Goal: Transaction & Acquisition: Purchase product/service

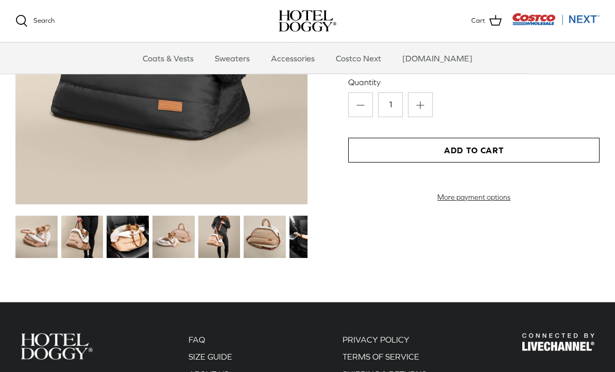
scroll to position [1159, 0]
click at [144, 246] on img at bounding box center [128, 236] width 42 height 42
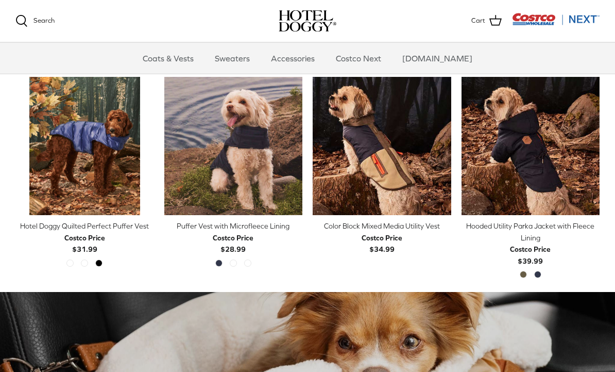
scroll to position [490, 0]
click at [256, 67] on link "Sweaters" at bounding box center [233, 58] width 54 height 31
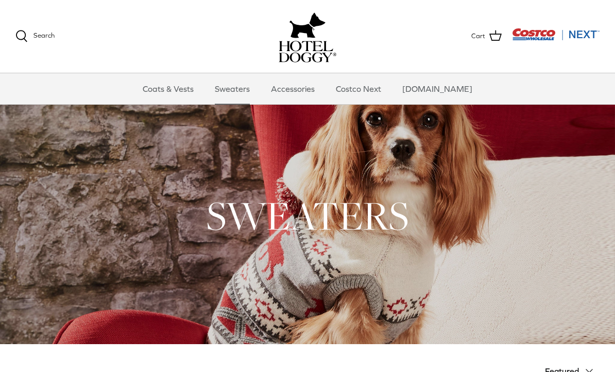
scroll to position [6, 0]
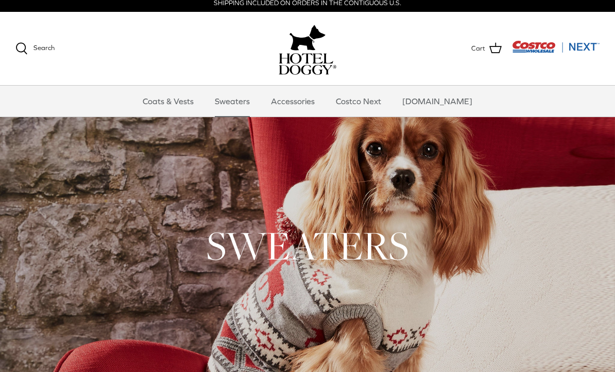
click at [433, 232] on h1 "SWEATERS" at bounding box center [307, 245] width 585 height 51
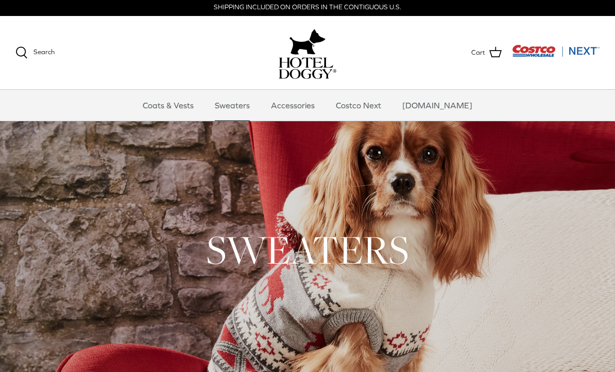
scroll to position [0, 0]
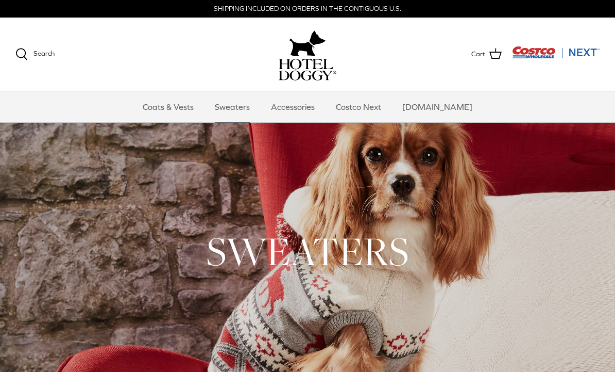
click at [306, 112] on link "Accessories" at bounding box center [293, 106] width 62 height 31
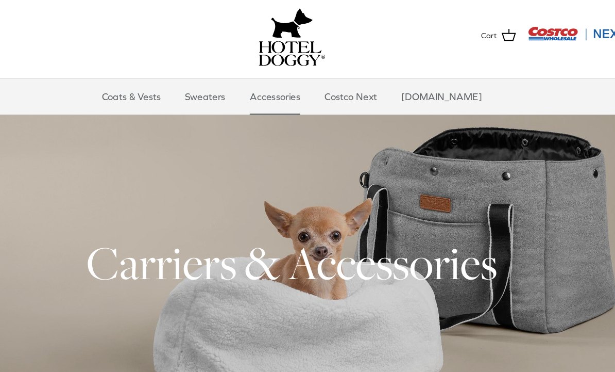
scroll to position [2, 0]
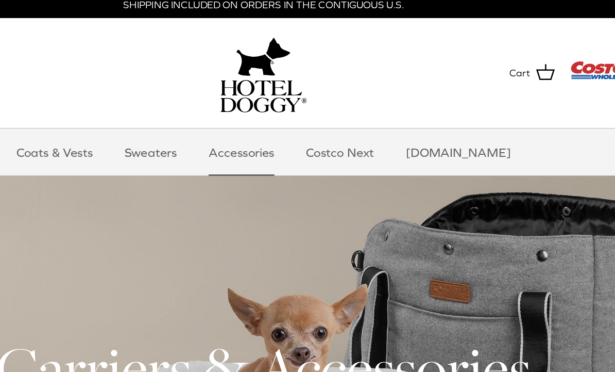
click at [262, 103] on link "Accessories" at bounding box center [293, 105] width 62 height 31
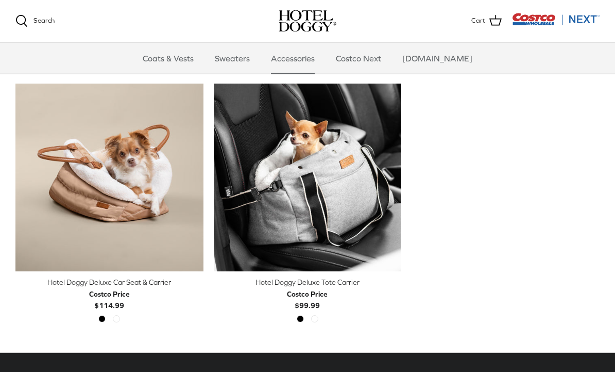
scroll to position [235, 0]
click at [327, 213] on img "Hotel Doggy Deluxe Tote Carrier" at bounding box center [308, 178] width 188 height 188
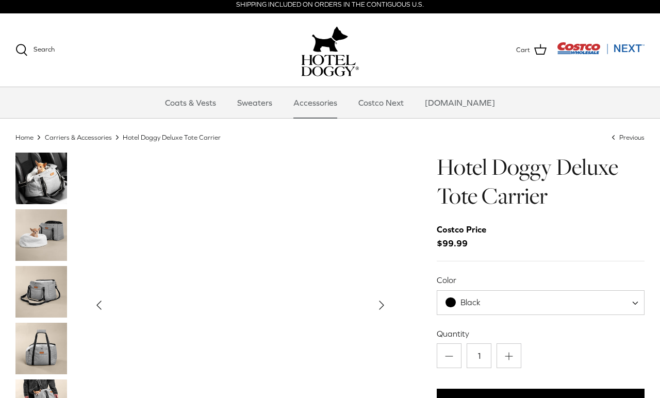
scroll to position [1, 0]
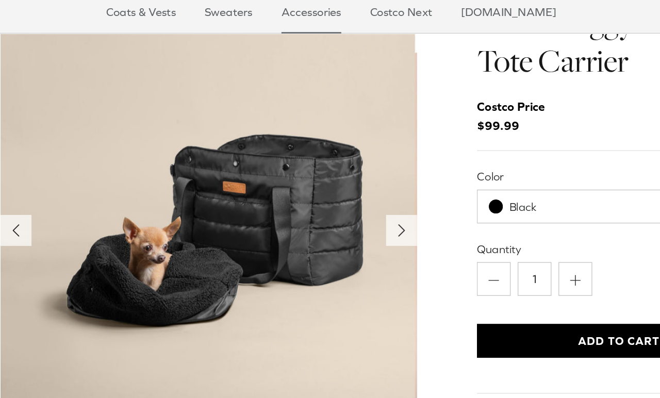
click at [373, 210] on icon "Right" at bounding box center [381, 218] width 16 height 16
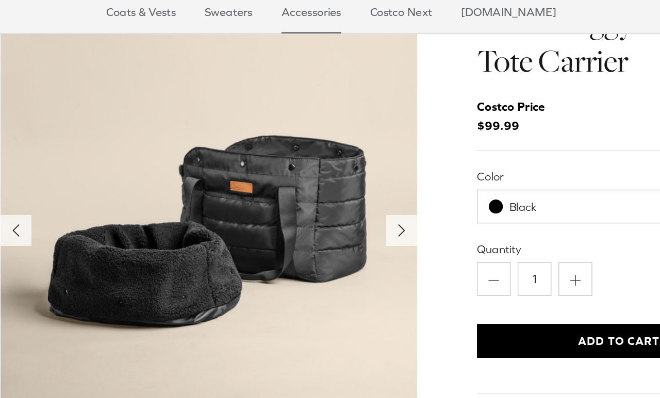
click at [379, 214] on polyline "Next" at bounding box center [381, 218] width 4 height 8
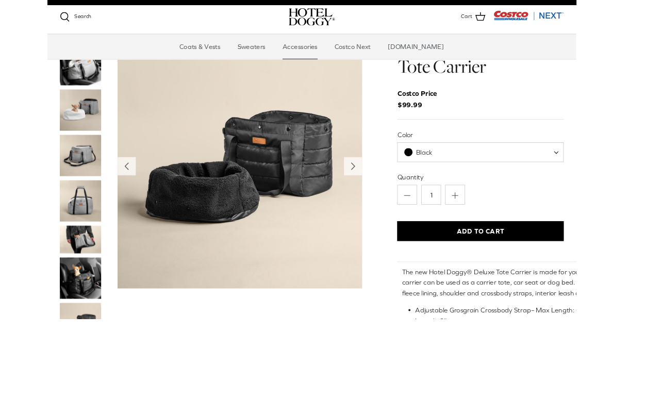
scroll to position [44, 0]
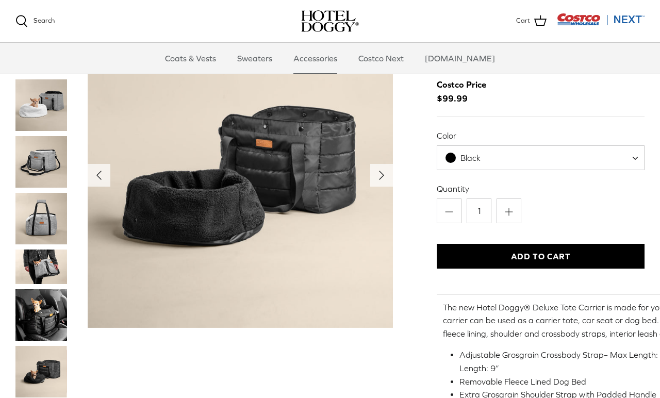
click at [47, 166] on img "Thumbnail Link" at bounding box center [41, 162] width 52 height 52
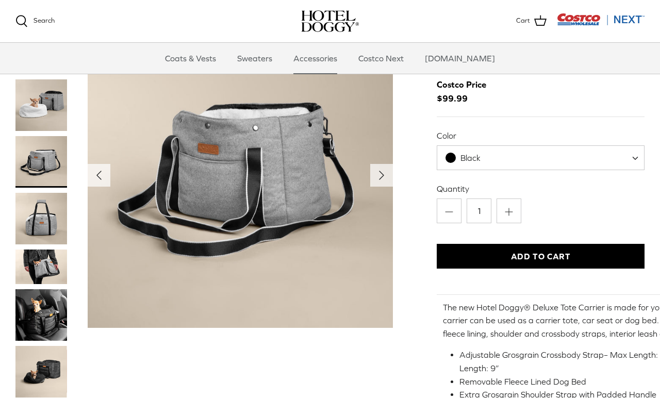
click at [56, 223] on img "Thumbnail Link" at bounding box center [41, 219] width 52 height 52
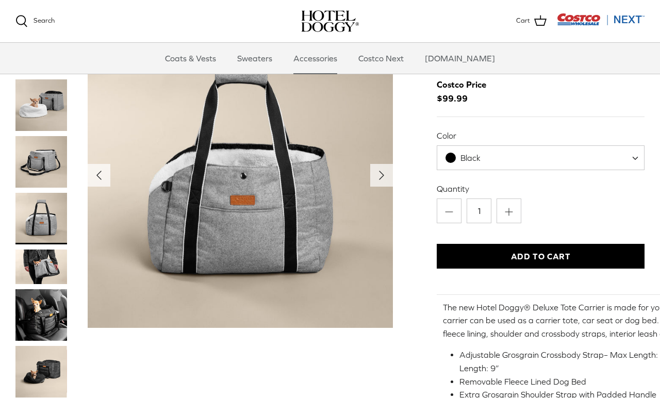
click at [60, 265] on img "Thumbnail Link" at bounding box center [41, 266] width 52 height 35
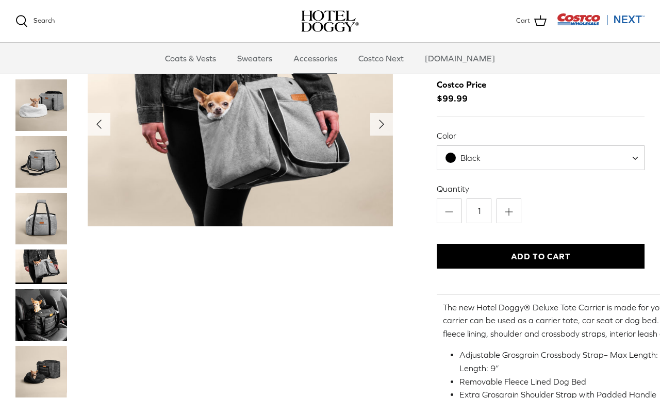
click at [54, 310] on img "Thumbnail Link" at bounding box center [41, 315] width 52 height 52
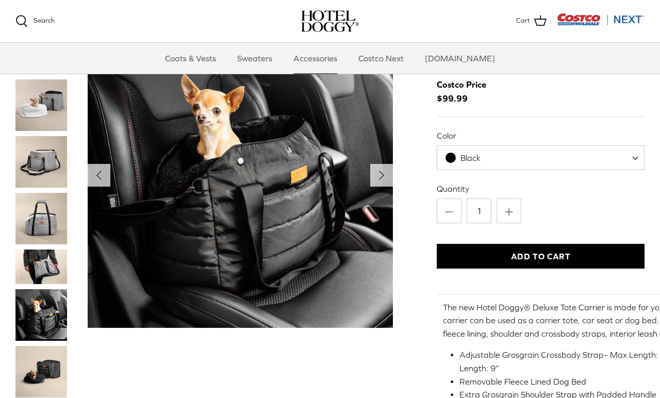
click at [53, 312] on img "Thumbnail Link" at bounding box center [41, 315] width 52 height 52
click at [53, 368] on img "Thumbnail Link" at bounding box center [41, 372] width 52 height 52
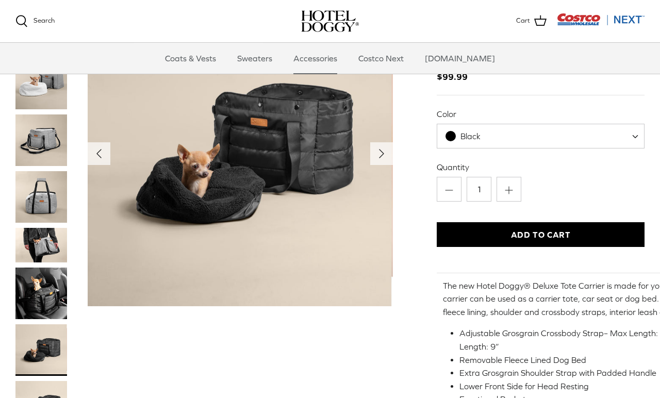
scroll to position [65, 0]
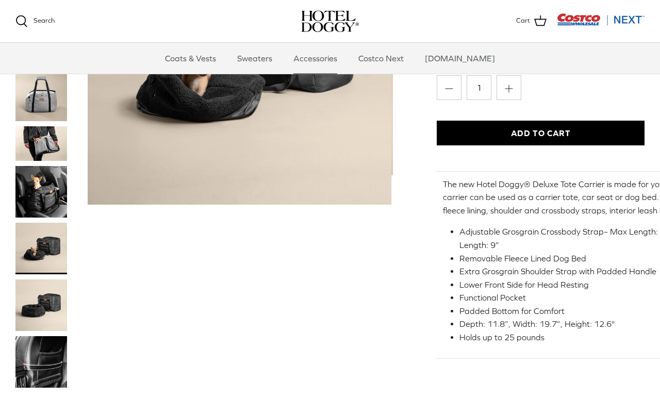
click at [50, 356] on img "Thumbnail Link" at bounding box center [41, 362] width 52 height 52
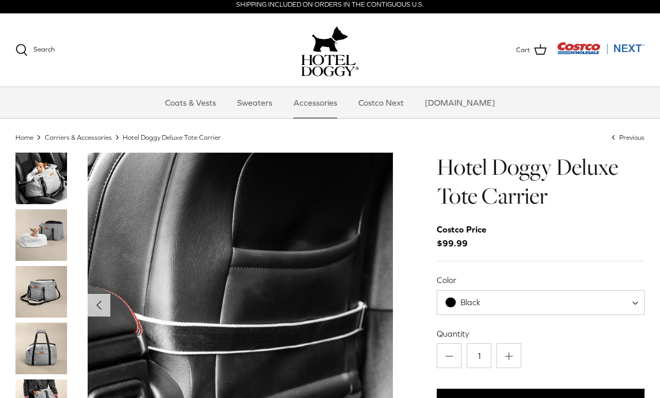
scroll to position [0, 0]
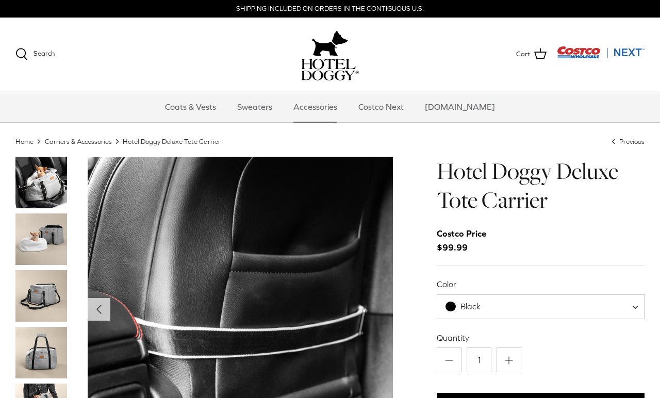
click at [214, 121] on link "Coats & Vests" at bounding box center [191, 106] width 70 height 31
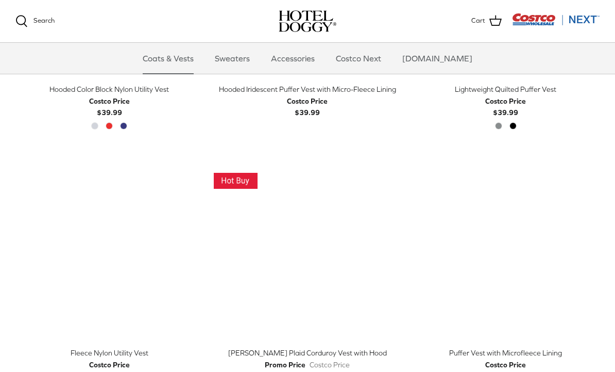
scroll to position [954, 0]
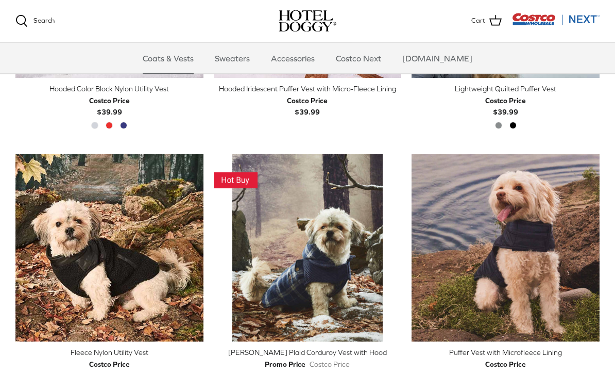
click at [390, 247] on icon "Right" at bounding box center [394, 248] width 12 height 12
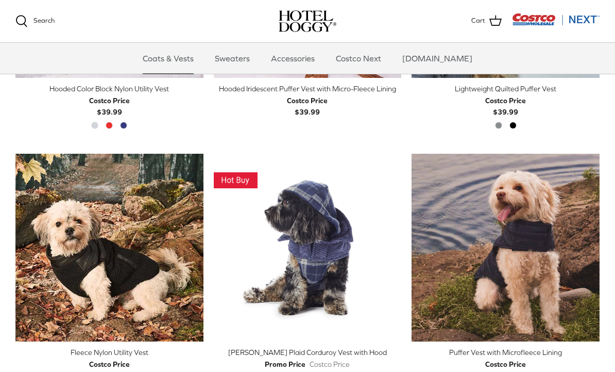
click at [397, 241] on icon "Right" at bounding box center [394, 247] width 12 height 12
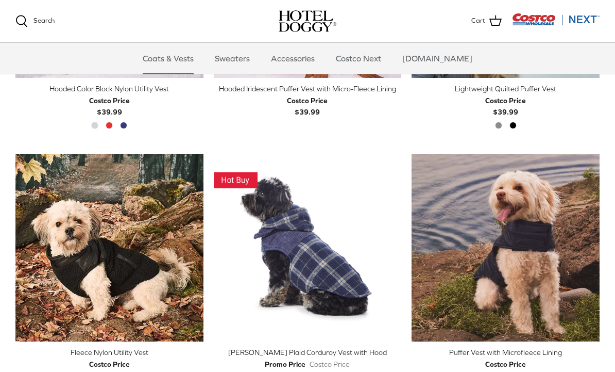
click at [401, 241] on link "Right" at bounding box center [393, 247] width 15 height 15
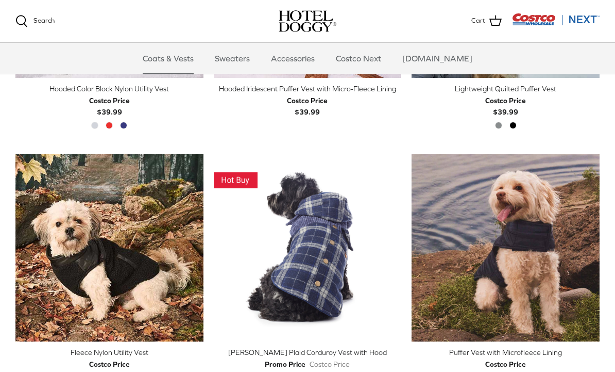
click at [401, 237] on img "Melton Plaid Corduroy Vest with Hood" at bounding box center [308, 248] width 188 height 188
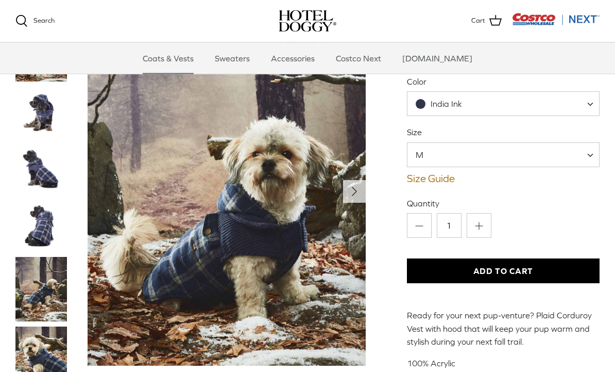
scroll to position [127, 0]
click at [593, 159] on span at bounding box center [594, 154] width 10 height 25
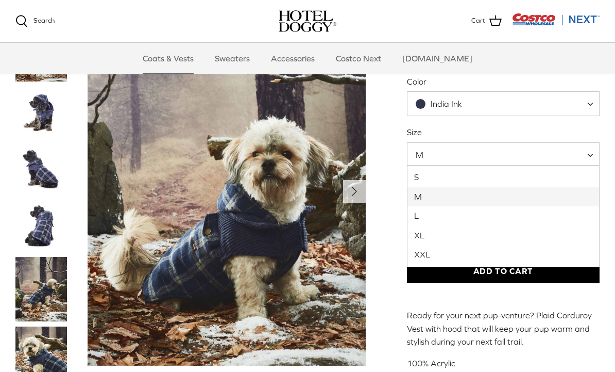
select select "S"
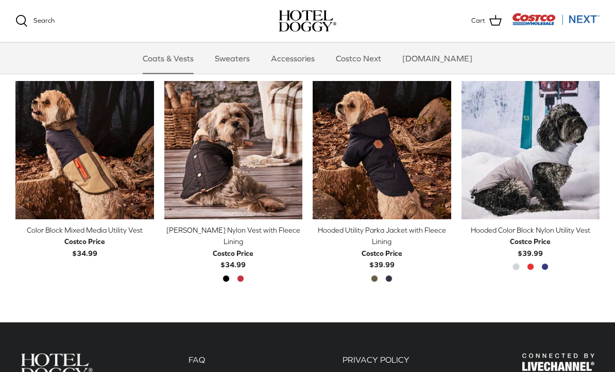
scroll to position [494, 0]
click at [243, 247] on div "Costco Price" at bounding box center [233, 252] width 41 height 11
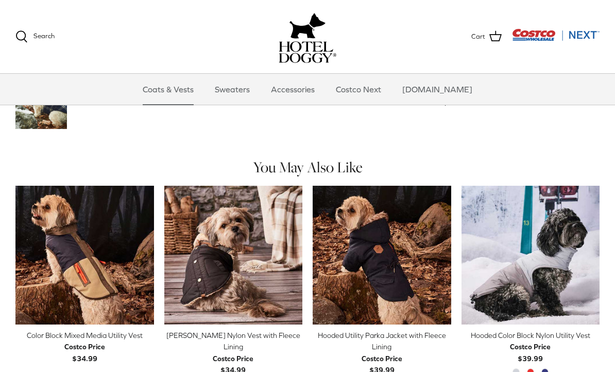
scroll to position [528, 0]
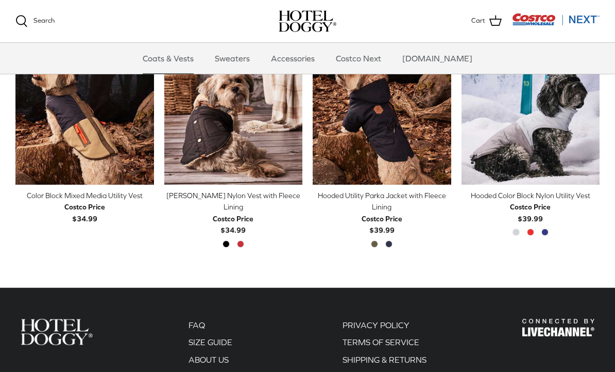
click at [484, 244] on div at bounding box center [531, 148] width 139 height 204
click at [545, 209] on span "Costco Price $39.99" at bounding box center [530, 212] width 41 height 23
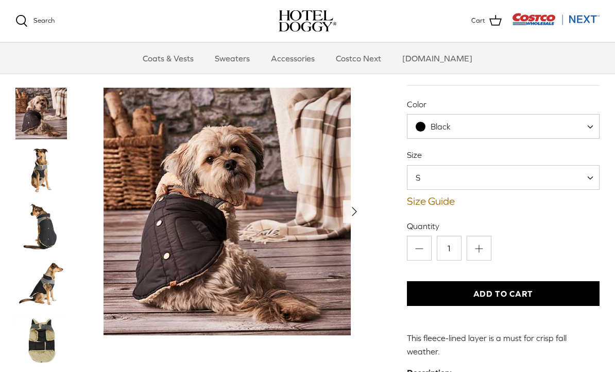
scroll to position [151, 0]
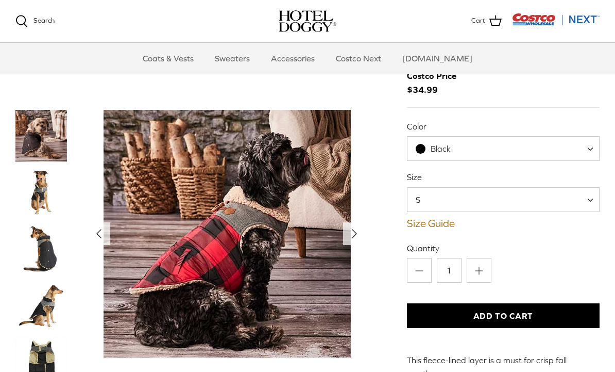
scroll to position [81, 0]
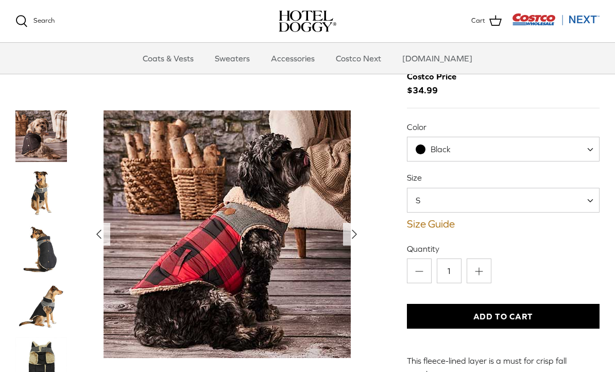
click at [41, 280] on img "Thumbnail Link" at bounding box center [41, 306] width 52 height 52
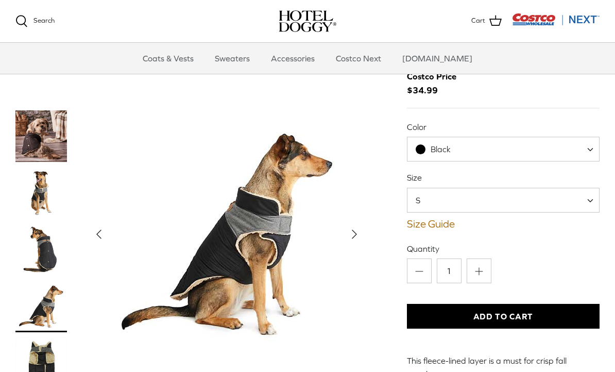
click at [52, 337] on img "Thumbnail Link" at bounding box center [41, 363] width 52 height 52
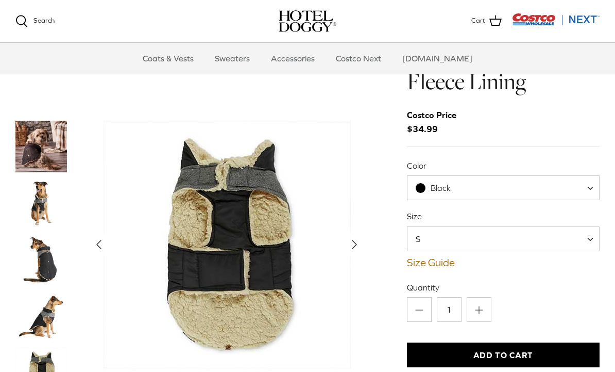
scroll to position [41, 0]
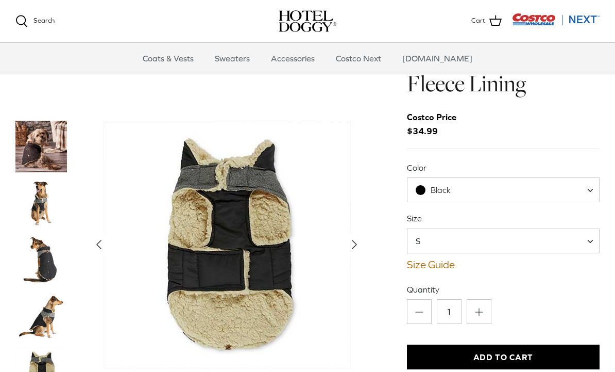
click at [356, 236] on icon "Right" at bounding box center [354, 244] width 16 height 16
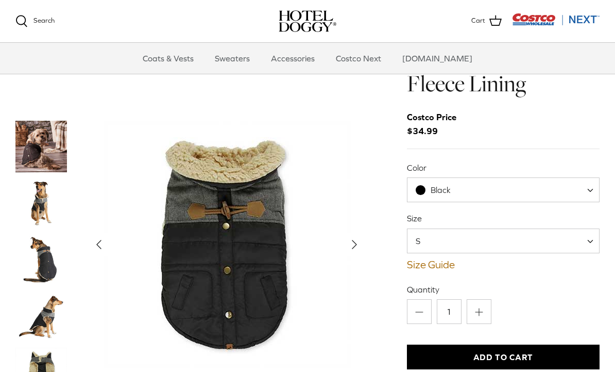
click at [353, 240] on polyline "Next" at bounding box center [355, 244] width 4 height 8
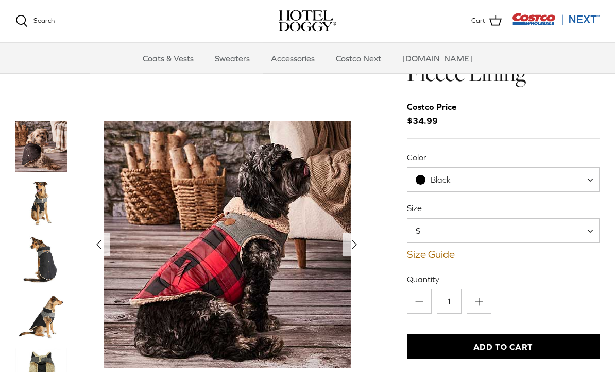
scroll to position [58, 0]
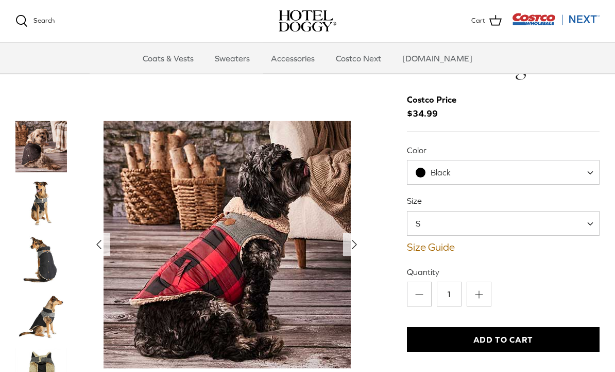
click at [43, 347] on img "Thumbnail Link" at bounding box center [41, 373] width 52 height 52
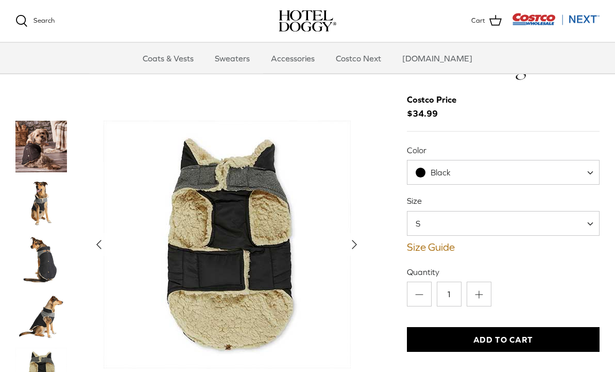
scroll to position [58, 0]
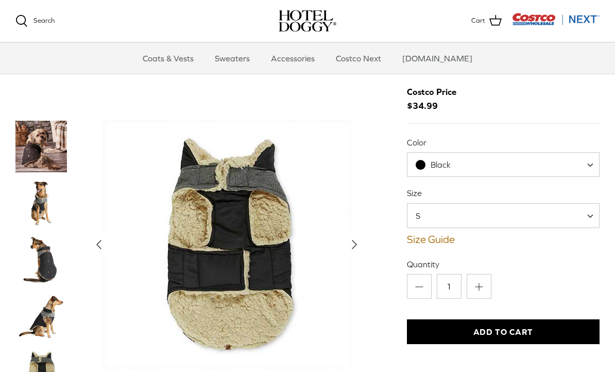
click at [432, 234] on link "Size Guide" at bounding box center [503, 240] width 193 height 12
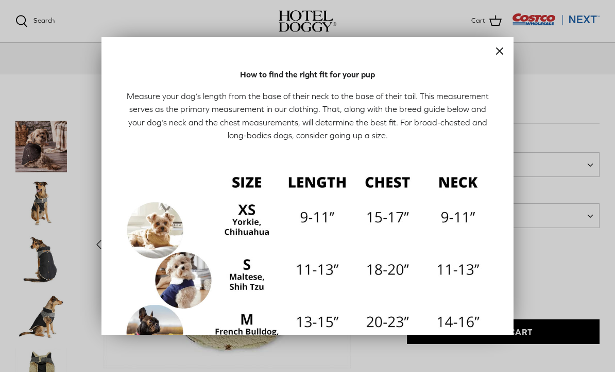
click at [257, 220] on img at bounding box center [307, 349] width 371 height 371
click at [495, 51] on icon "Close" at bounding box center [500, 51] width 12 height 12
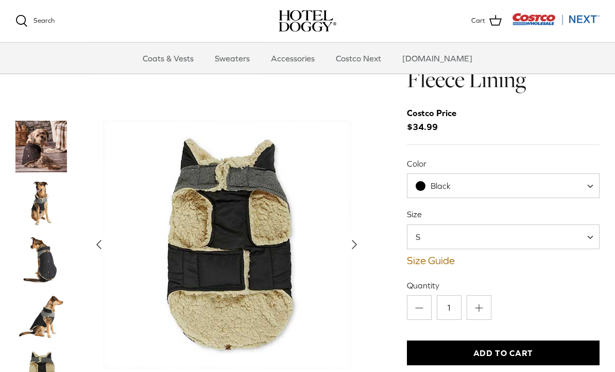
click at [596, 225] on span at bounding box center [594, 237] width 10 height 25
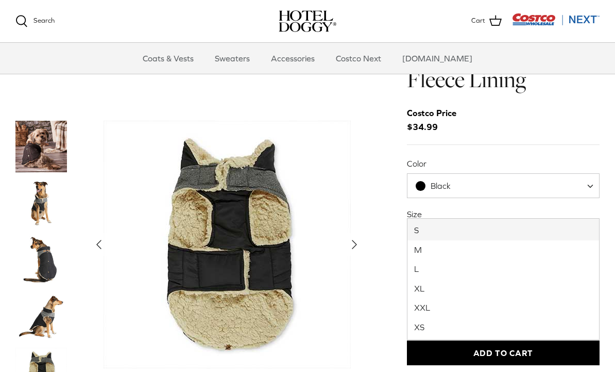
select select "L"
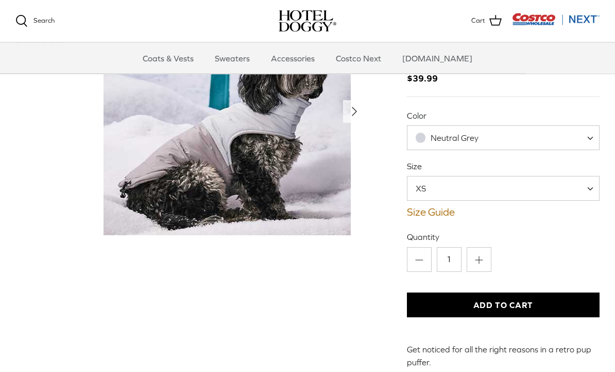
scroll to position [65, 0]
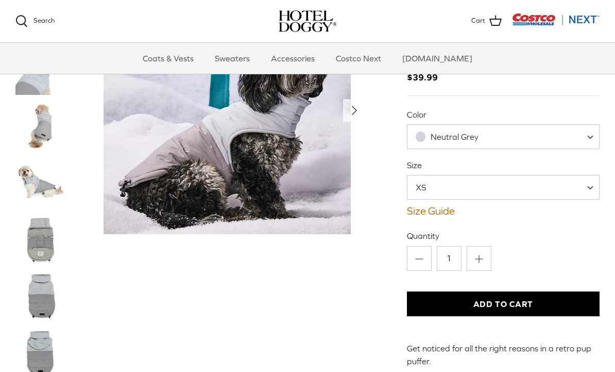
click at [588, 134] on span "Neutral Grey" at bounding box center [503, 136] width 193 height 25
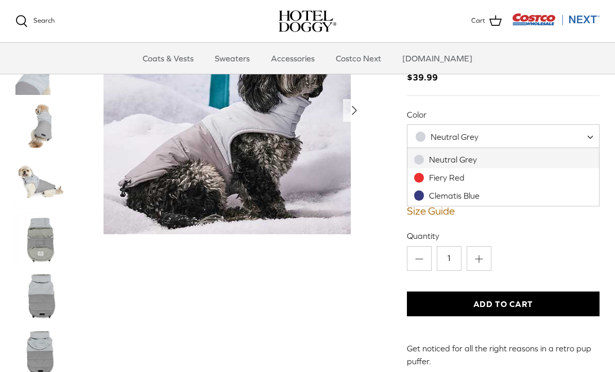
select select "Fiery Red"
